Goal: Task Accomplishment & Management: Manage account settings

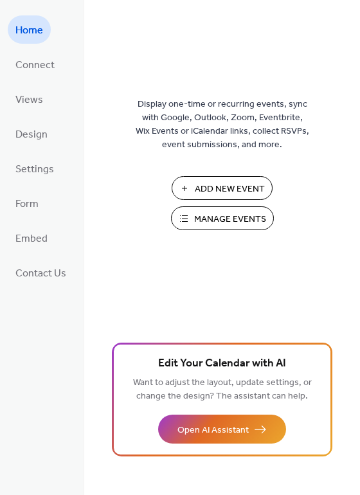
drag, startPoint x: 163, startPoint y: 188, endPoint x: 220, endPoint y: 220, distance: 66.5
click at [221, 220] on span "Manage Events" at bounding box center [230, 219] width 72 height 13
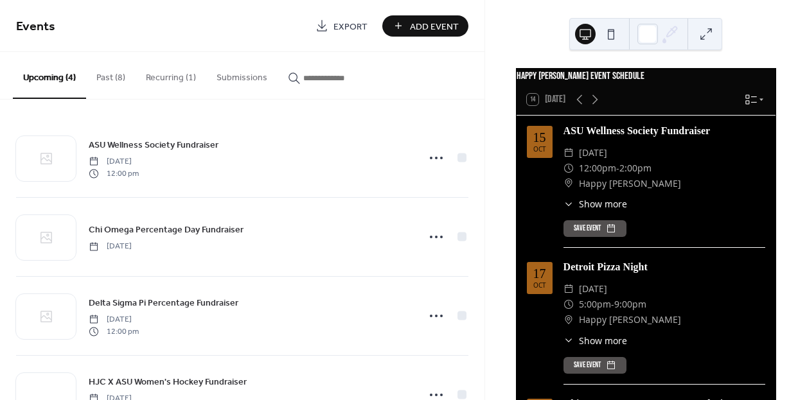
click at [159, 81] on button "Recurring (1)" at bounding box center [171, 75] width 71 height 46
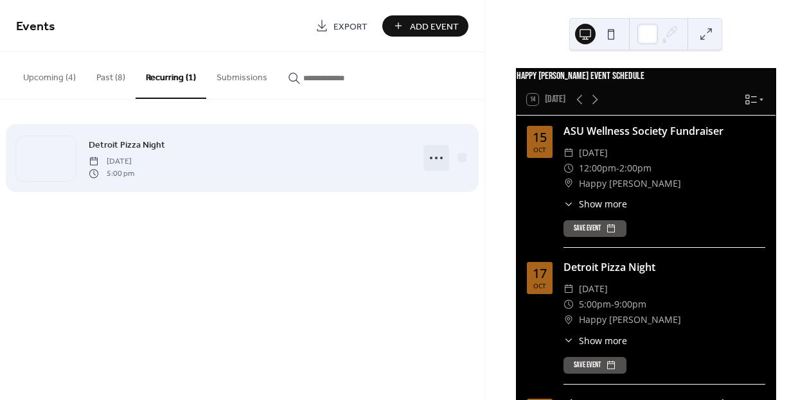
click at [433, 160] on icon at bounding box center [436, 158] width 21 height 21
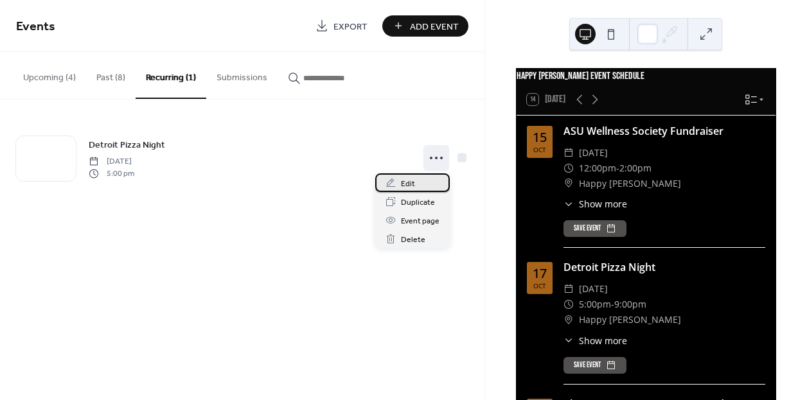
click at [415, 181] on div "Edit" at bounding box center [412, 183] width 75 height 19
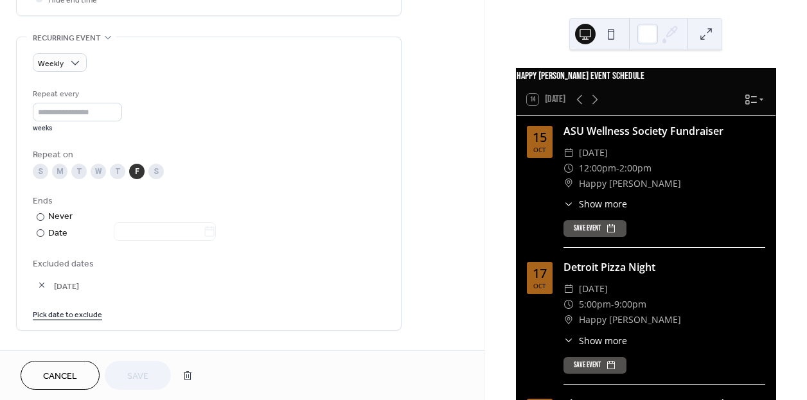
scroll to position [531, 0]
click at [76, 318] on link "Pick date to exclude" at bounding box center [67, 315] width 69 height 13
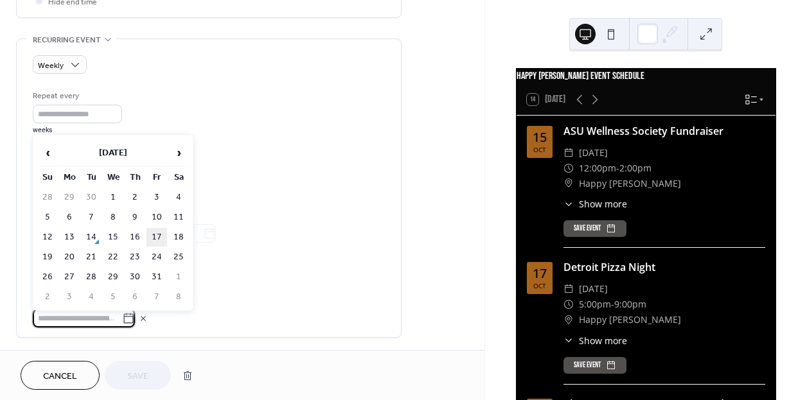
click at [155, 234] on td "17" at bounding box center [157, 237] width 21 height 19
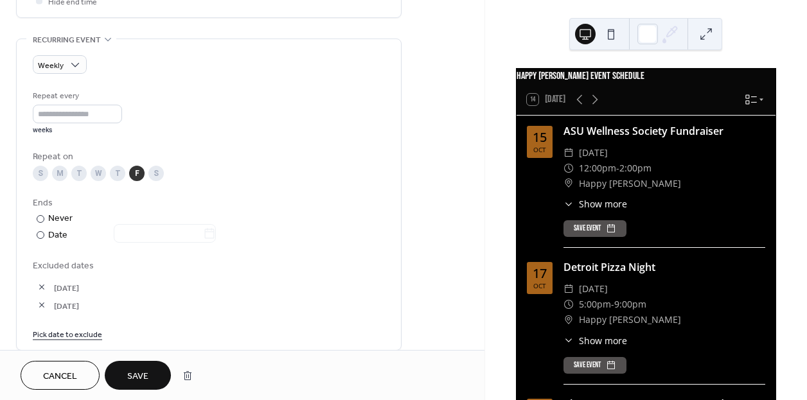
click at [152, 376] on button "Save" at bounding box center [138, 375] width 66 height 29
